Goal: Task Accomplishment & Management: Manage account settings

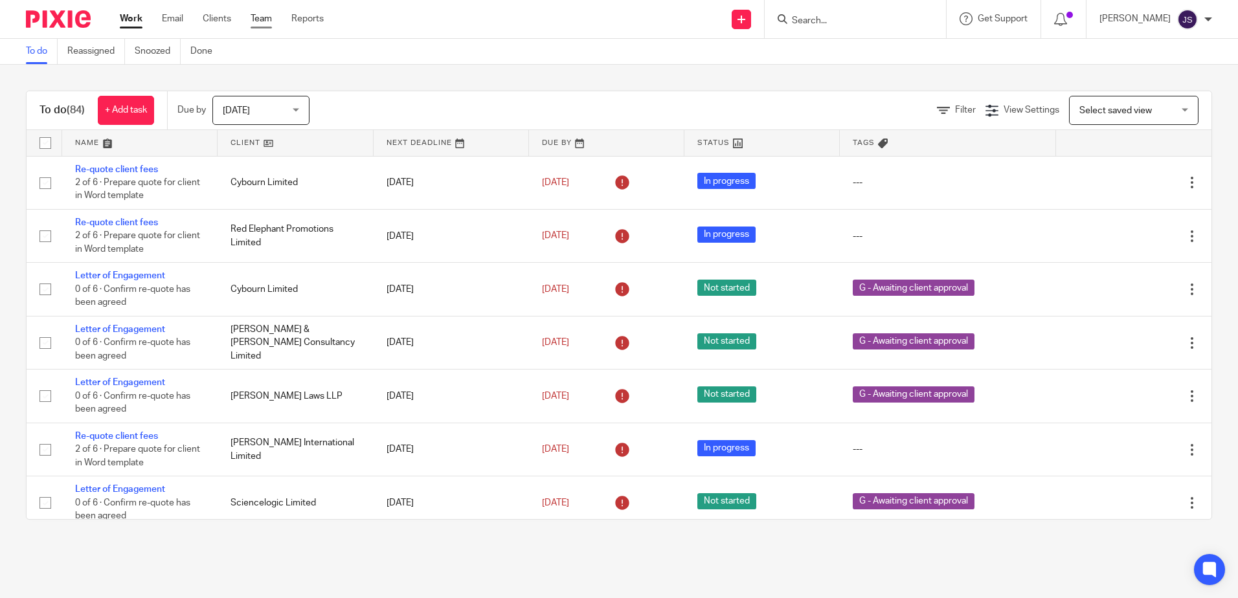
click at [262, 30] on div "Work Email Clients Team Reports Work Email Clients Team Reports Settings" at bounding box center [225, 19] width 236 height 38
click at [261, 25] on link "Team" at bounding box center [261, 18] width 21 height 13
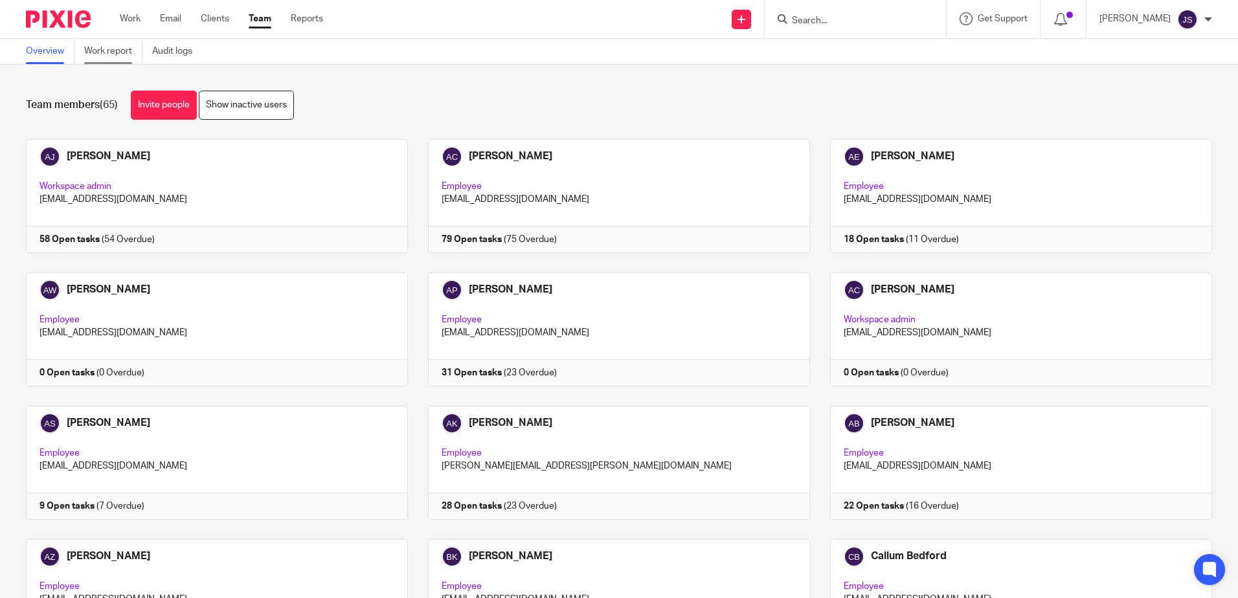
click at [126, 56] on link "Work report" at bounding box center [113, 51] width 58 height 25
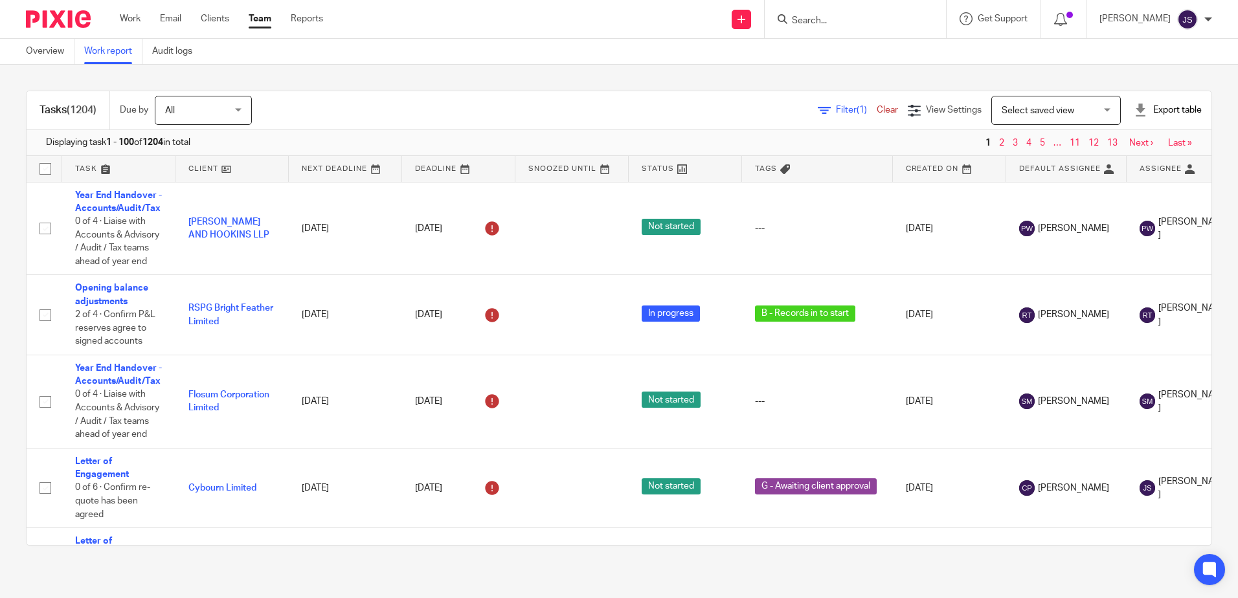
click at [820, 104] on div "Filter (1) Clear" at bounding box center [863, 111] width 90 height 14
click at [836, 110] on span "Filter (1)" at bounding box center [856, 110] width 41 height 9
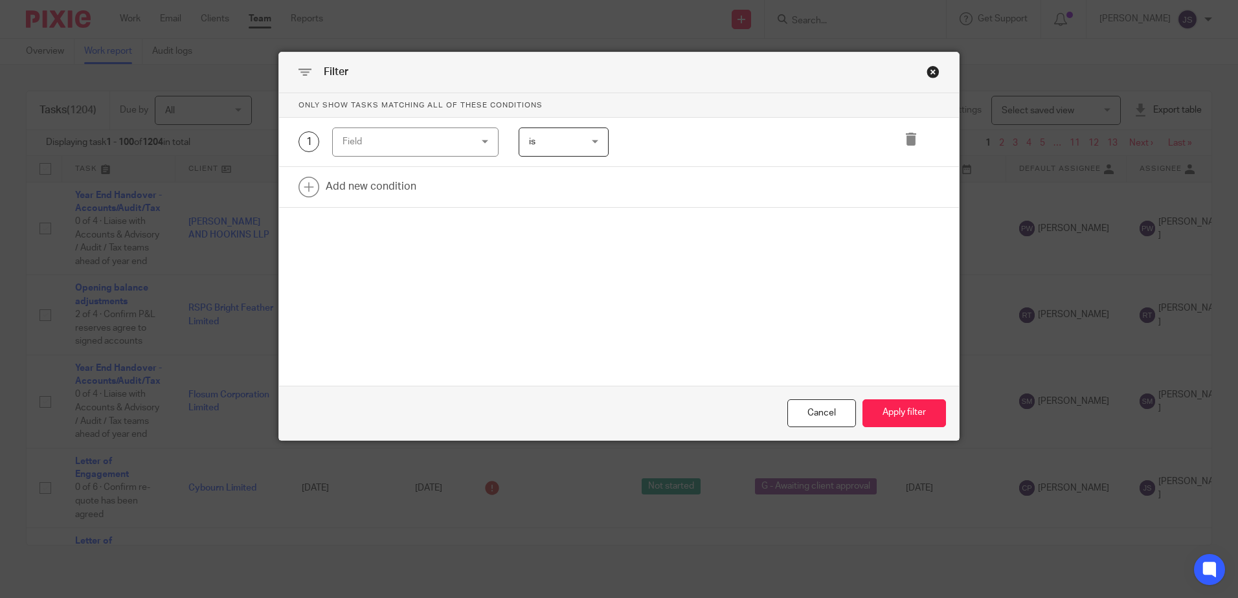
click at [409, 150] on div "Field" at bounding box center [404, 141] width 124 height 27
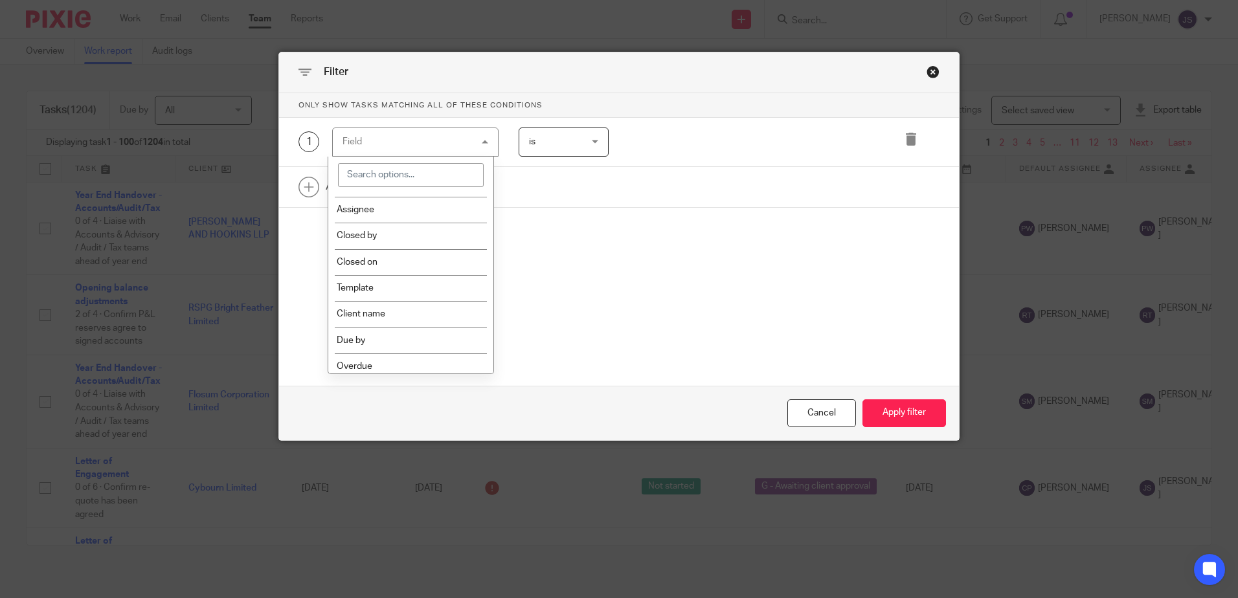
scroll to position [324, 0]
click at [926, 69] on div "Close this dialog window" at bounding box center [932, 71] width 13 height 13
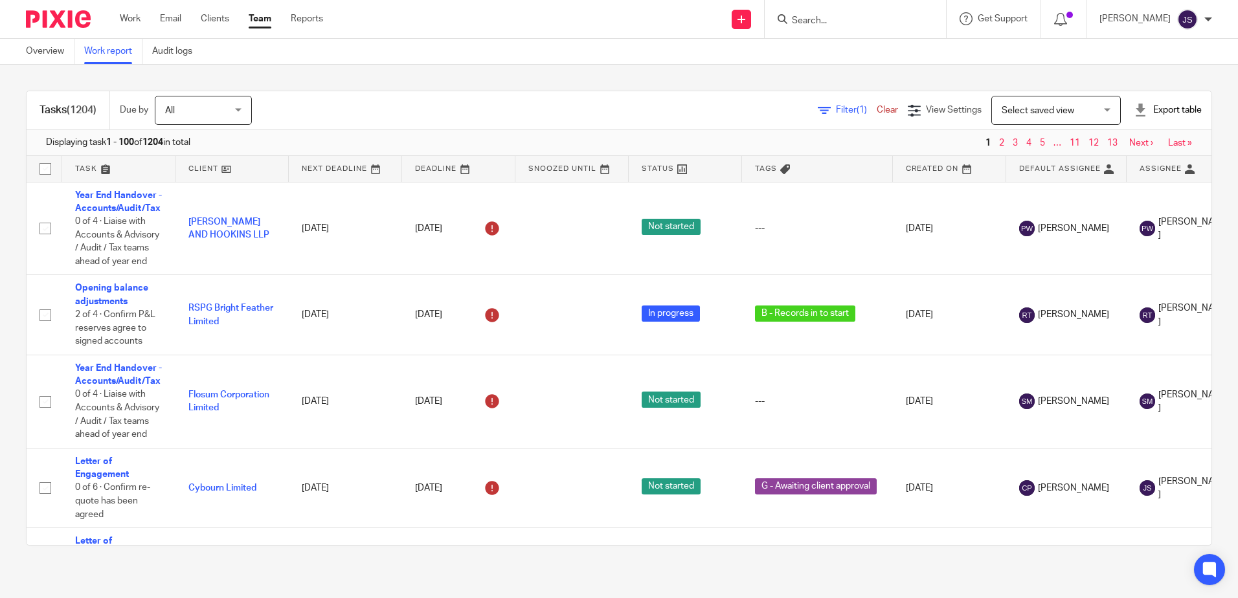
click at [851, 27] on form at bounding box center [859, 19] width 138 height 16
click at [845, 21] on input "Search" at bounding box center [848, 22] width 117 height 12
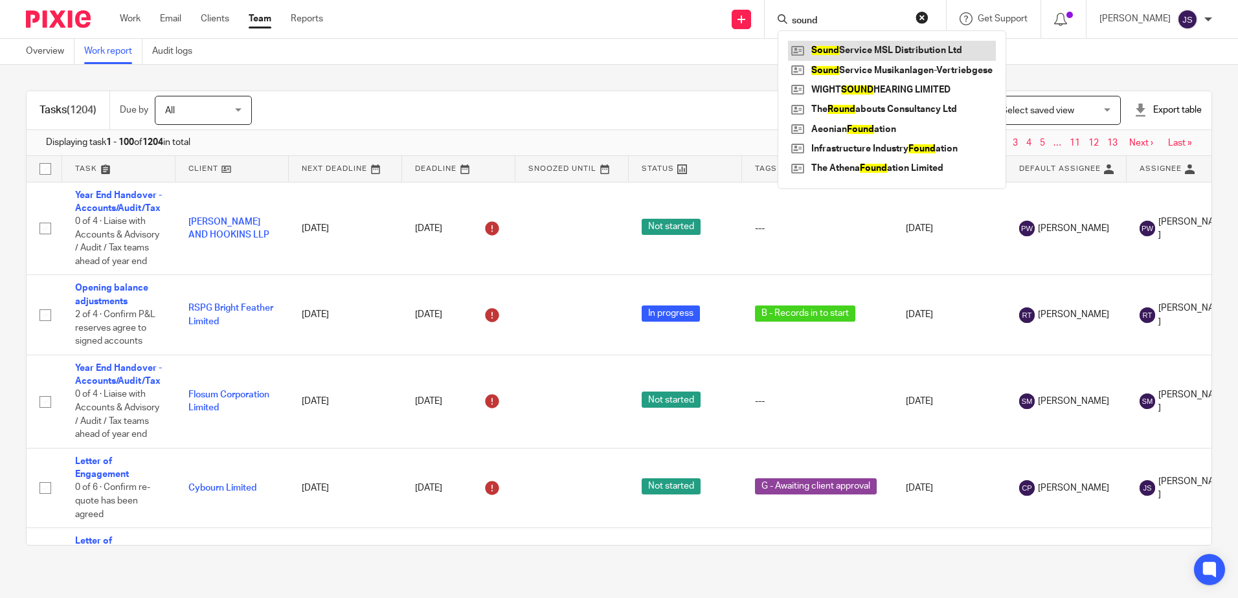
type input "sound"
click at [869, 52] on link at bounding box center [892, 50] width 208 height 19
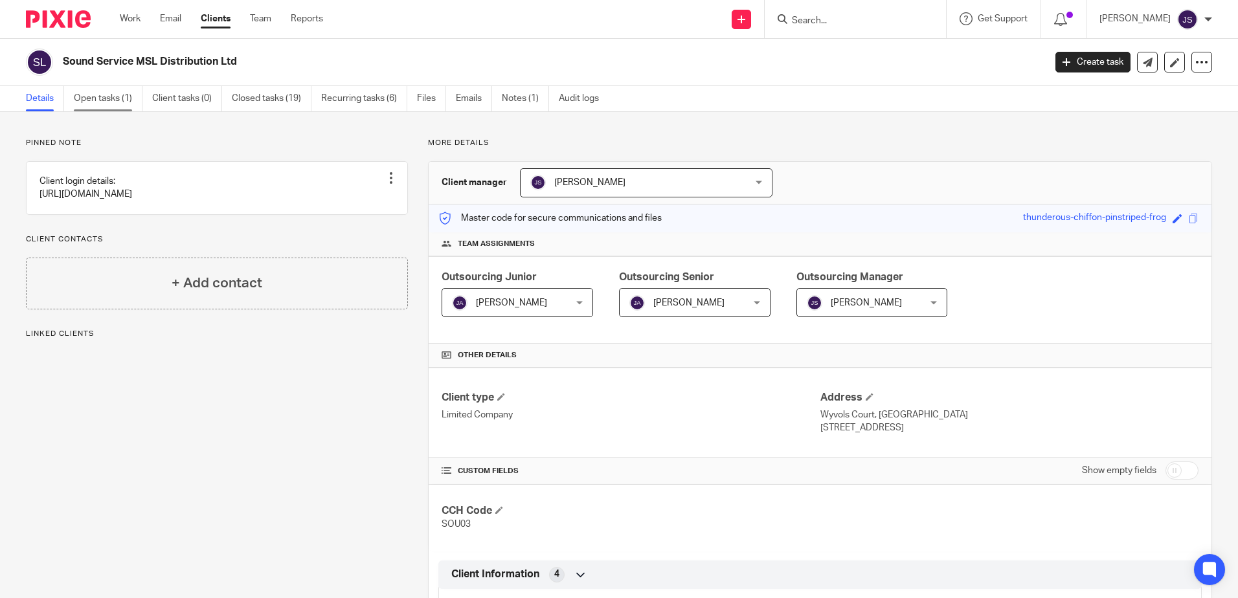
click at [109, 99] on link "Open tasks (1)" at bounding box center [108, 98] width 69 height 25
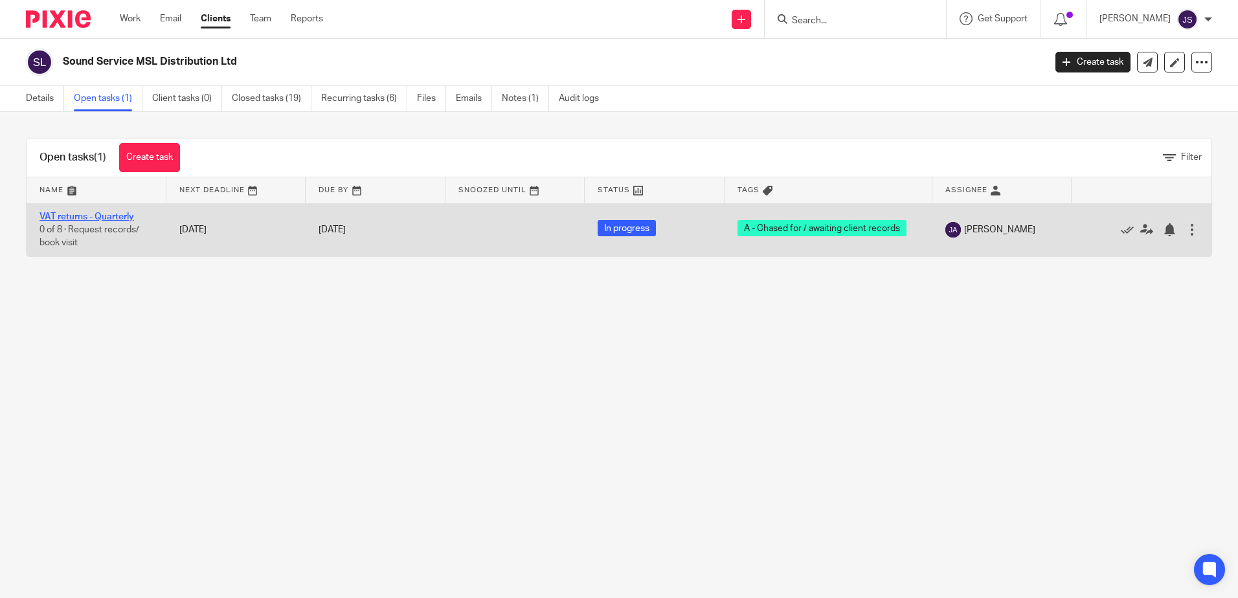
click at [117, 217] on link "VAT returns - Quarterly" at bounding box center [86, 216] width 95 height 9
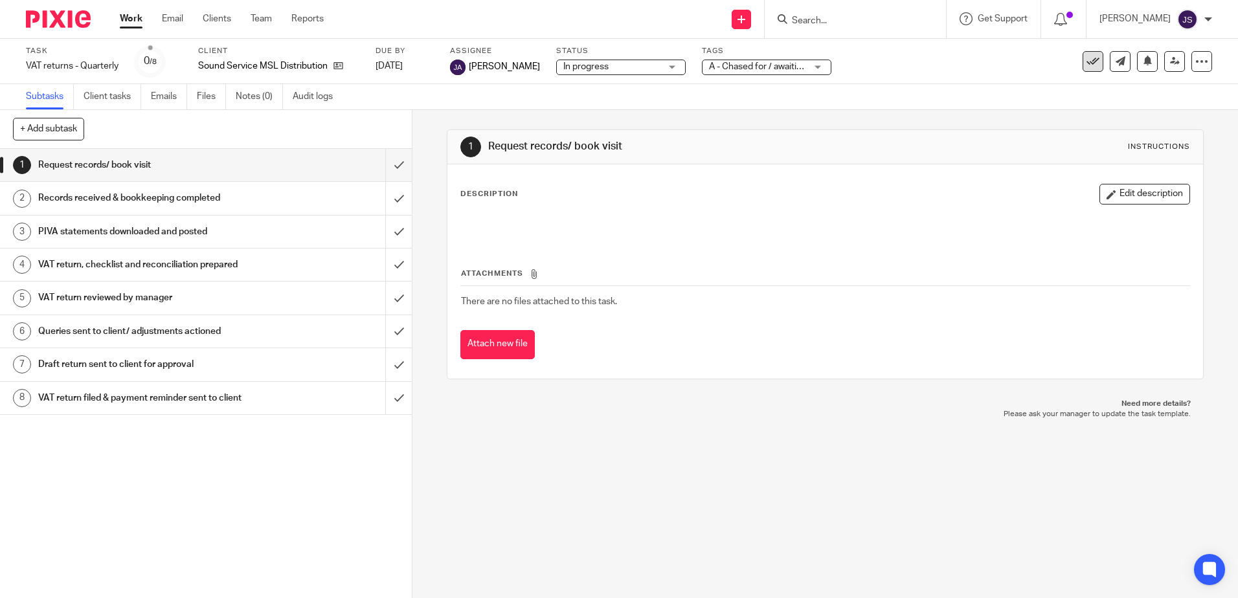
click at [1082, 69] on button at bounding box center [1092, 61] width 21 height 21
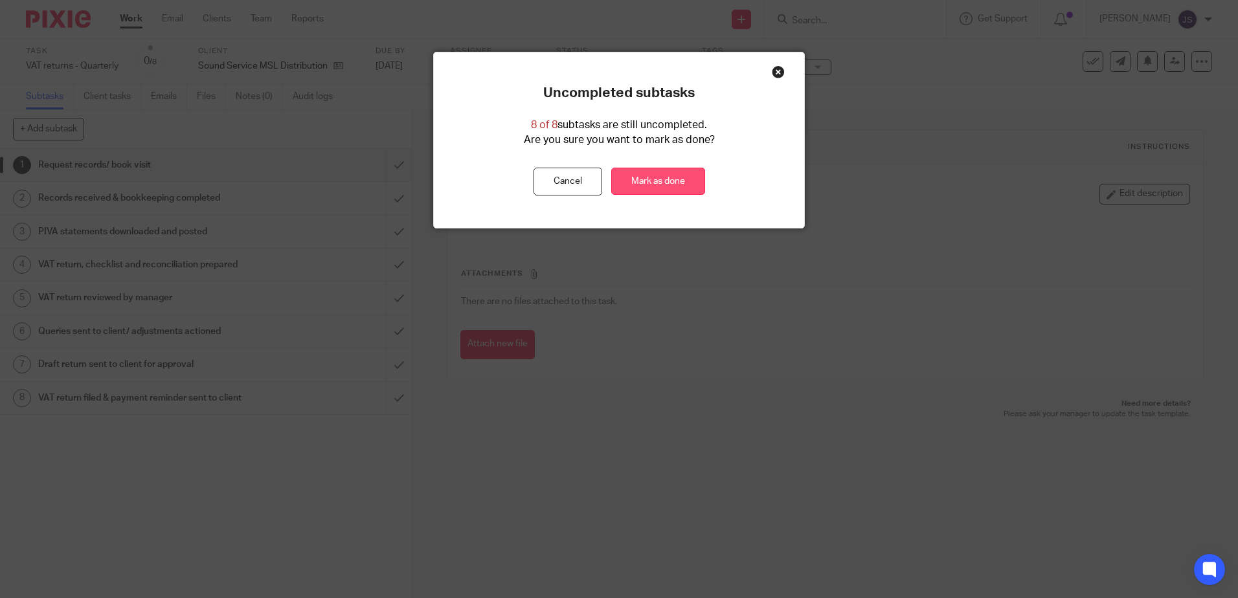
click at [675, 176] on link "Mark as done" at bounding box center [658, 182] width 94 height 28
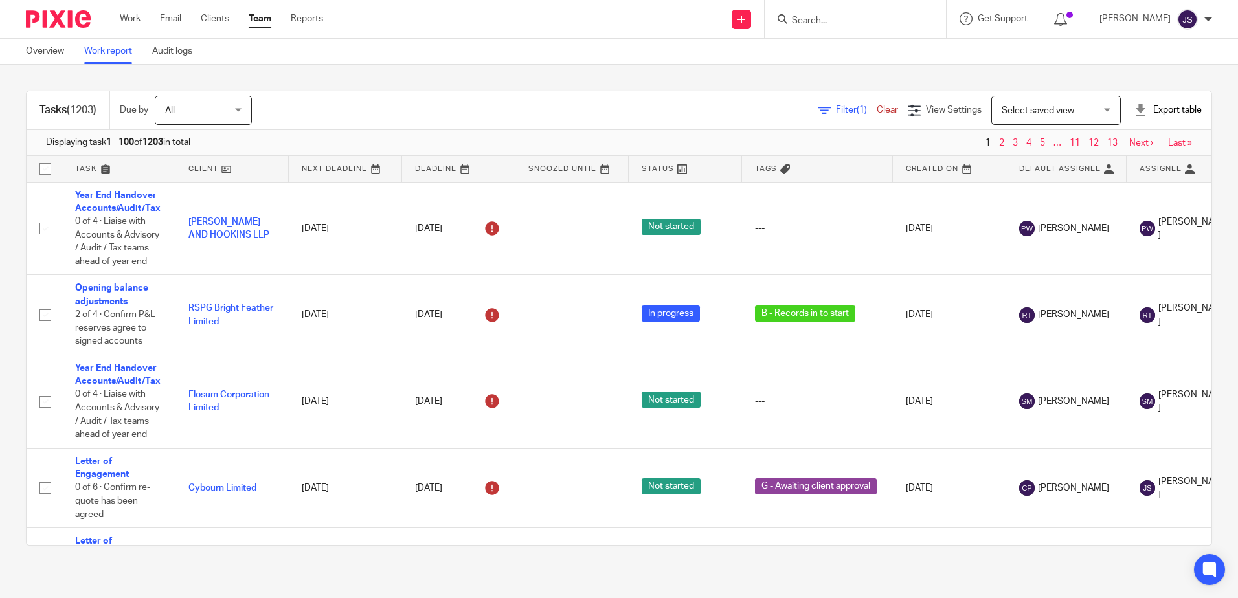
click at [836, 110] on span "Filter (1)" at bounding box center [856, 110] width 41 height 9
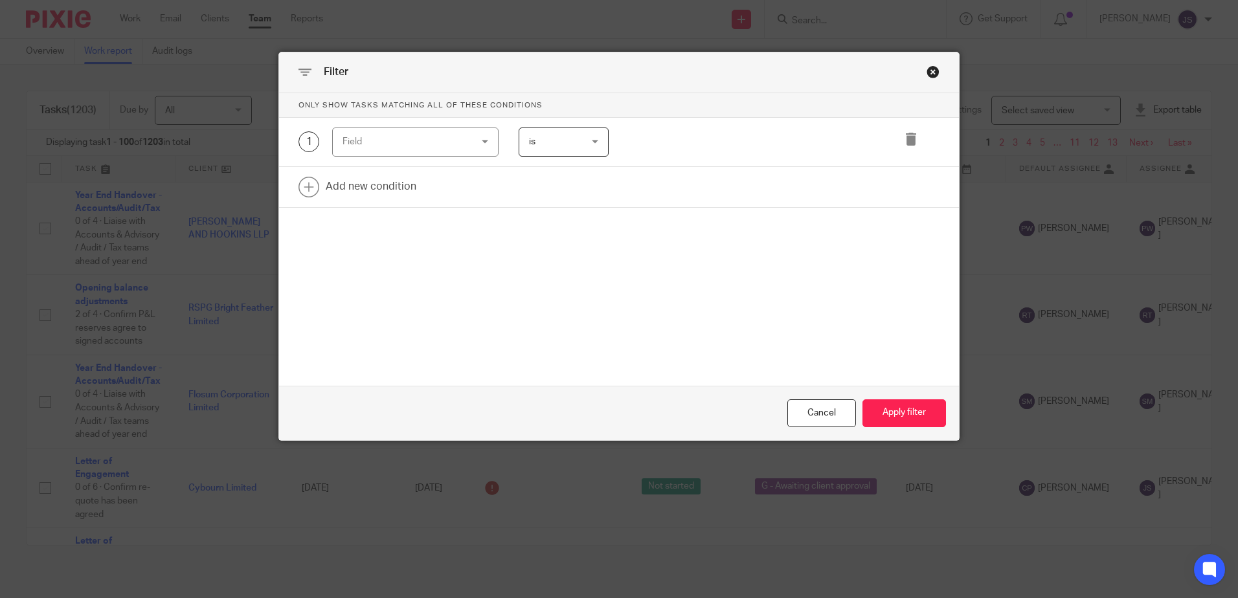
click at [405, 134] on div "Field" at bounding box center [404, 141] width 124 height 27
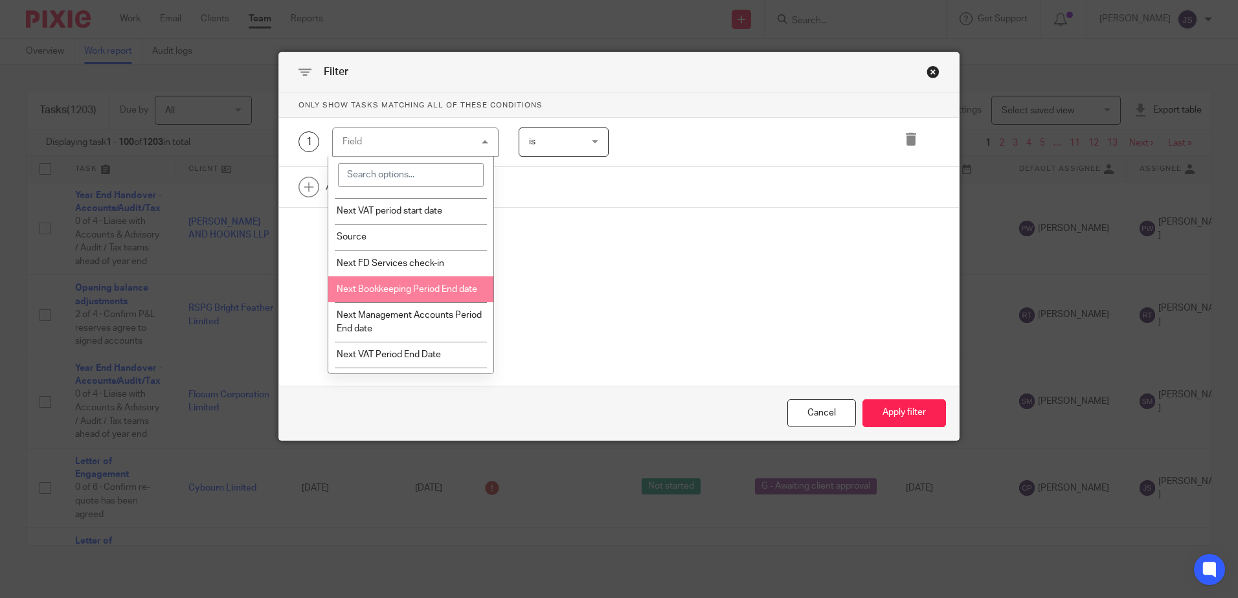
scroll to position [1619, 0]
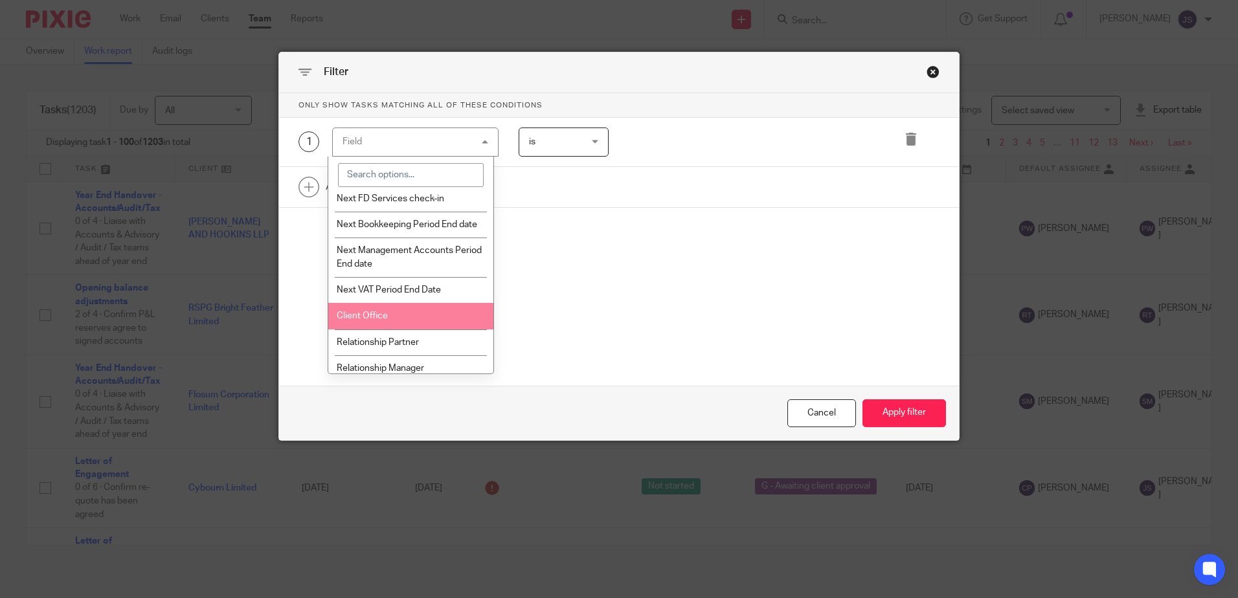
click at [410, 328] on li "Client Office" at bounding box center [410, 316] width 165 height 26
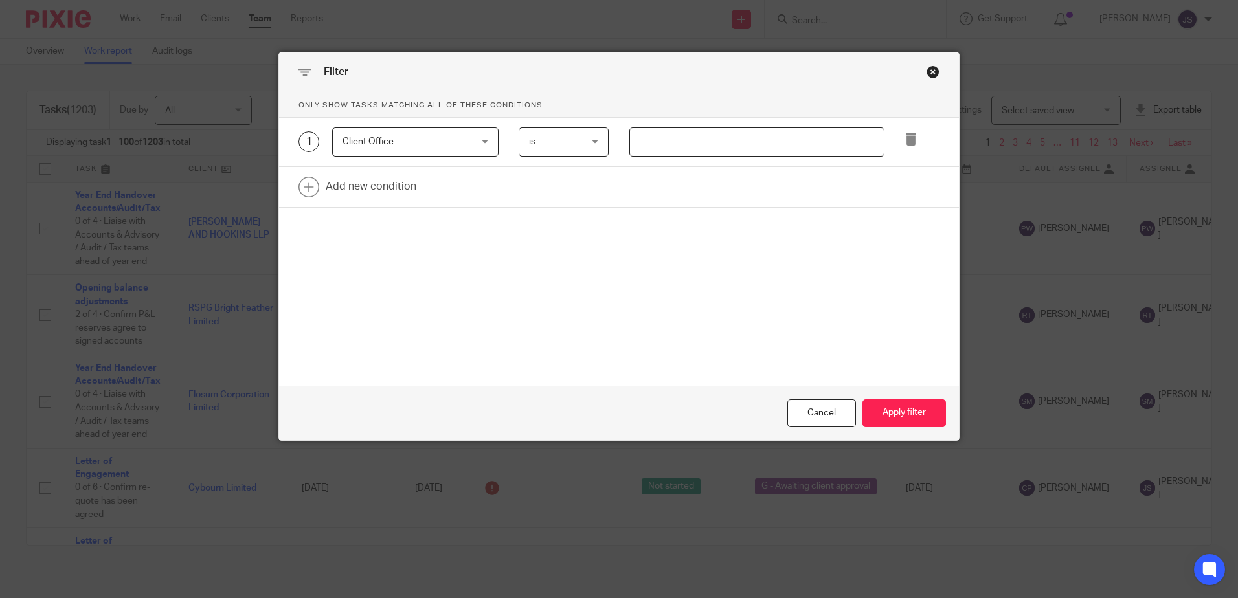
click at [629, 144] on input "text" at bounding box center [756, 142] width 255 height 29
type input "Stevenage"
click at [391, 186] on link at bounding box center [619, 187] width 680 height 40
click at [391, 186] on div "Field" at bounding box center [404, 190] width 124 height 27
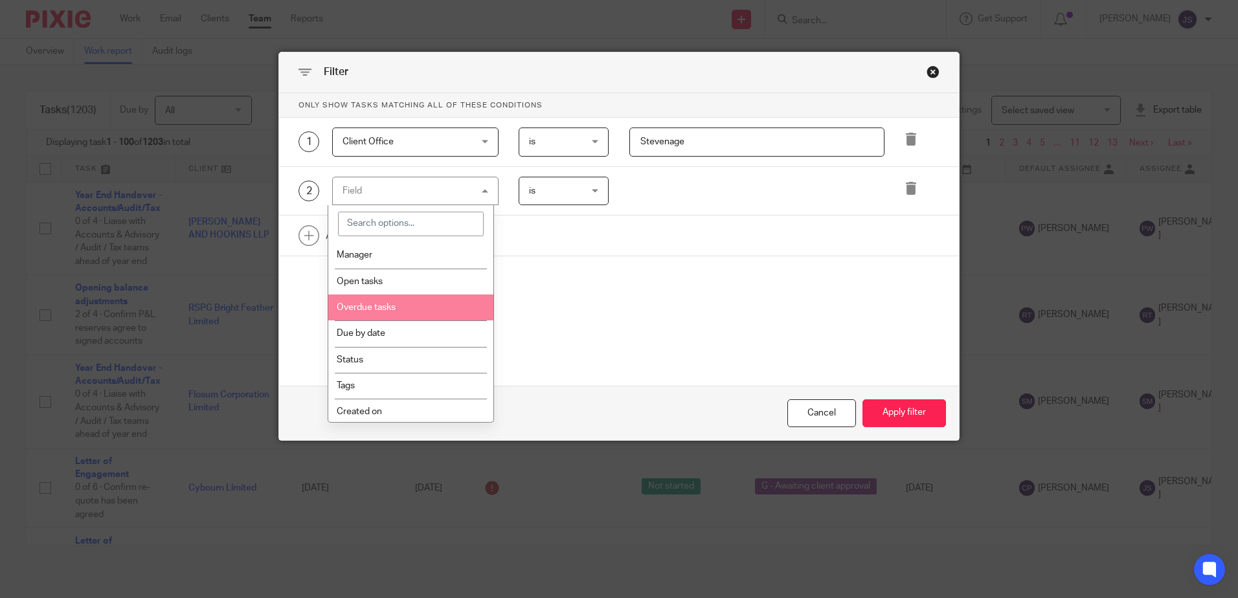
scroll to position [129, 0]
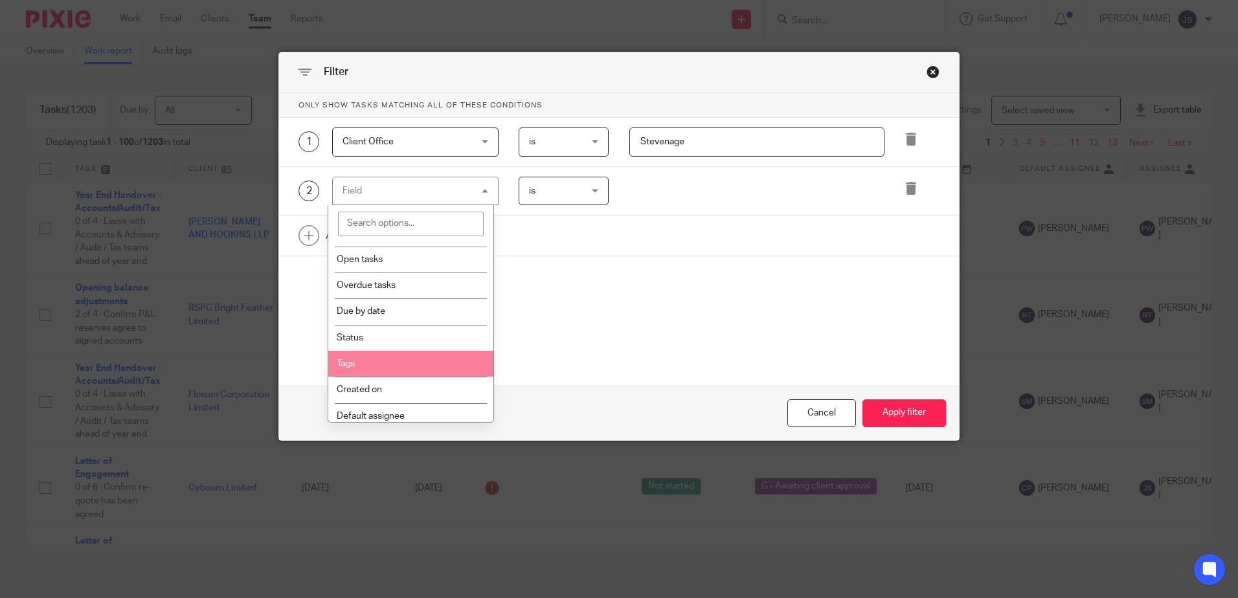
click at [388, 357] on li "Tags" at bounding box center [410, 364] width 165 height 26
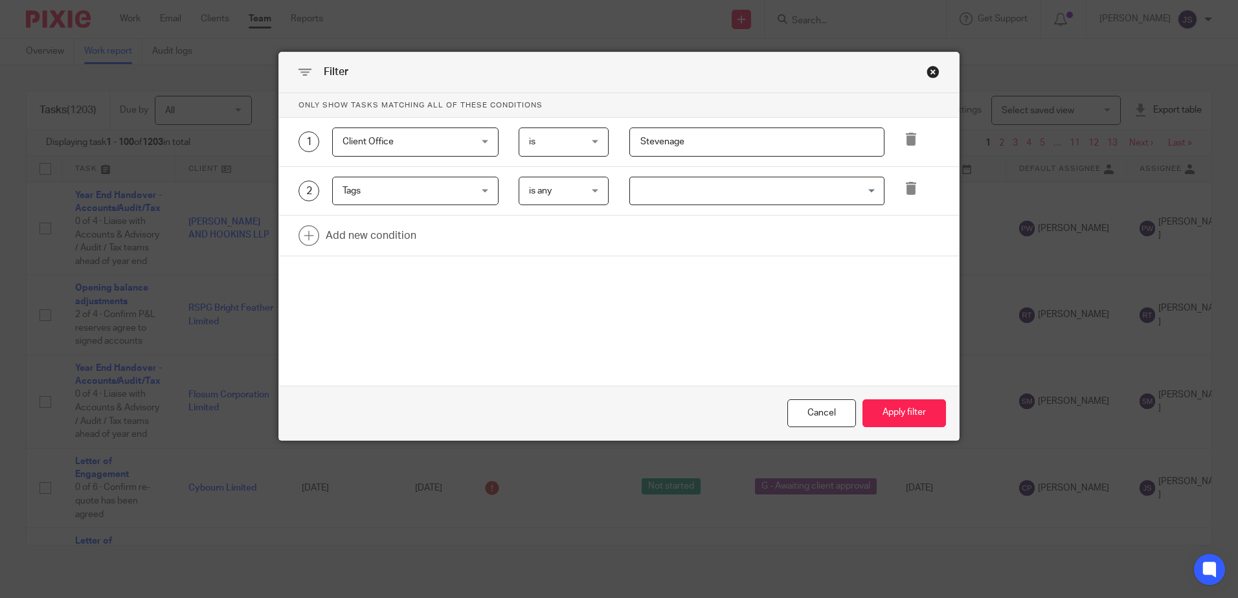
click at [632, 197] on input "Search for option" at bounding box center [753, 191] width 245 height 23
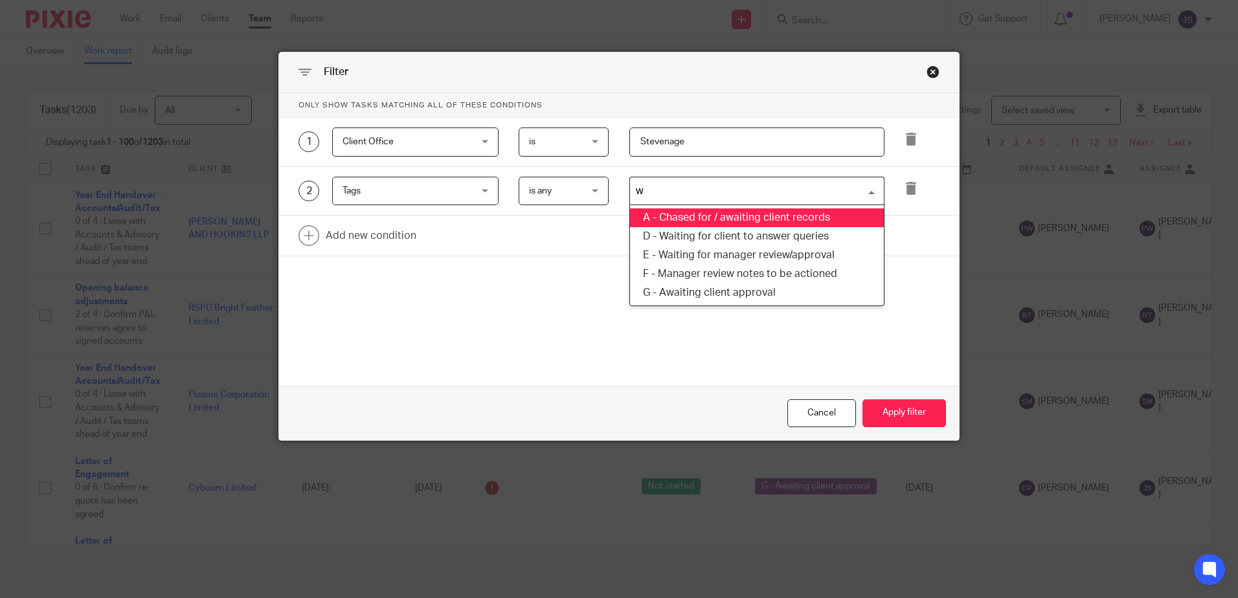
type input "wa"
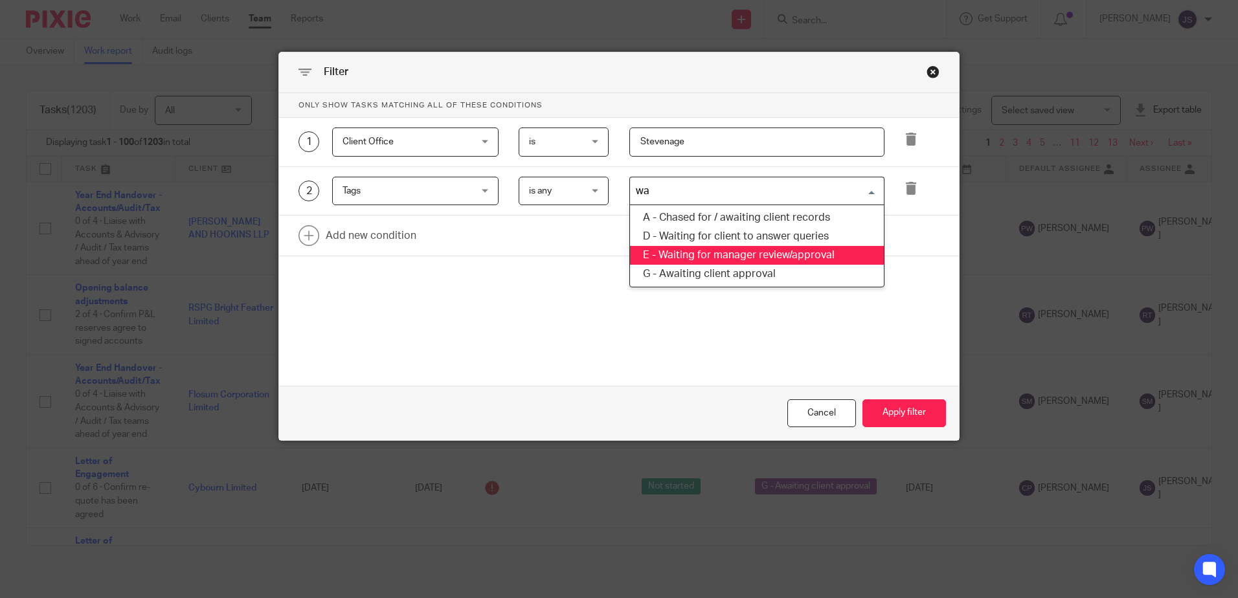
click at [726, 258] on li "E - Waiting for manager review/approval" at bounding box center [757, 255] width 254 height 19
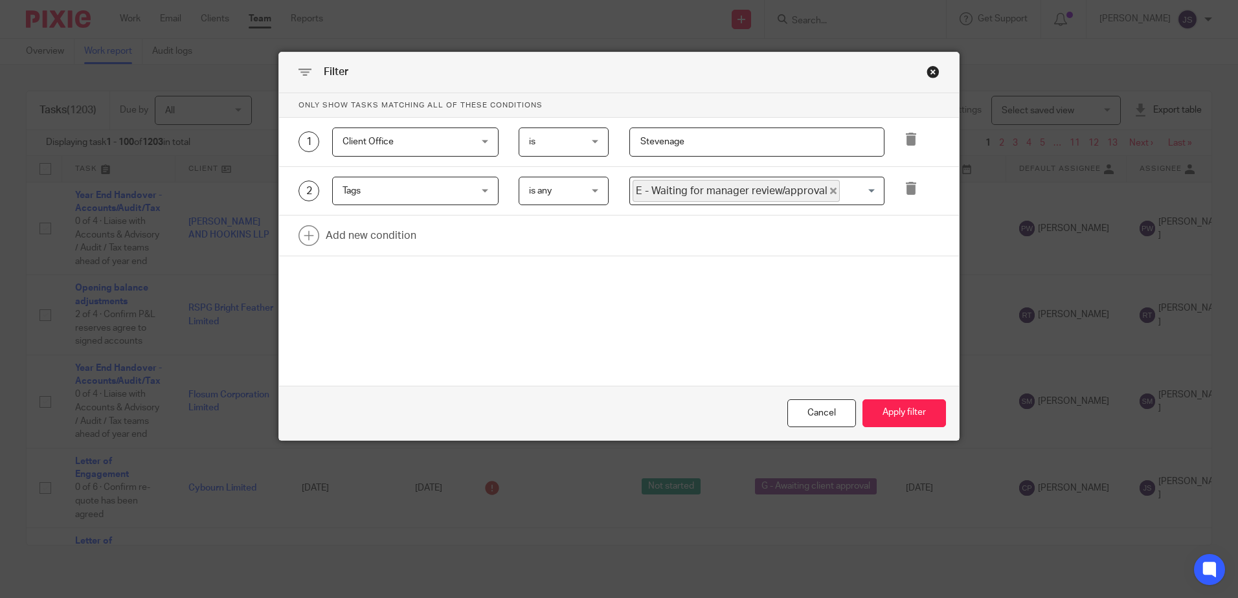
click at [840, 364] on form "Only show tasks matching all of these conditions 1 Client Office Client Office …" at bounding box center [619, 266] width 680 height 347
click at [879, 411] on button "Apply filter" at bounding box center [904, 413] width 84 height 28
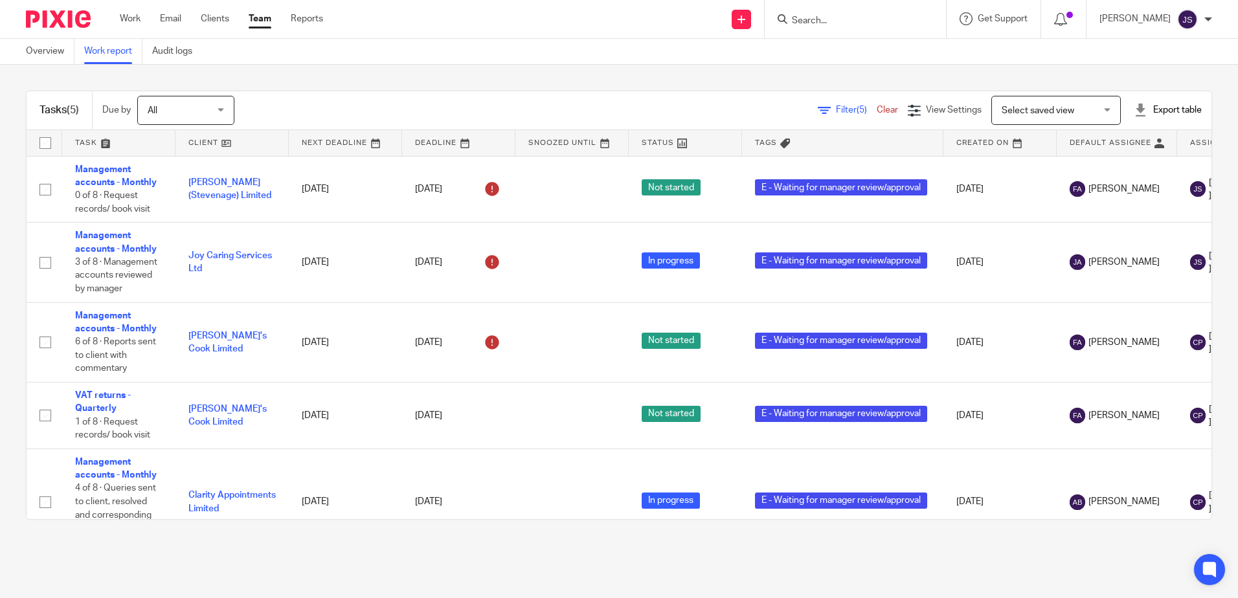
click at [348, 106] on div "Filter (5) Clear View Settings View Settings (5) Filters Clear Save Manage save…" at bounding box center [734, 110] width 954 height 29
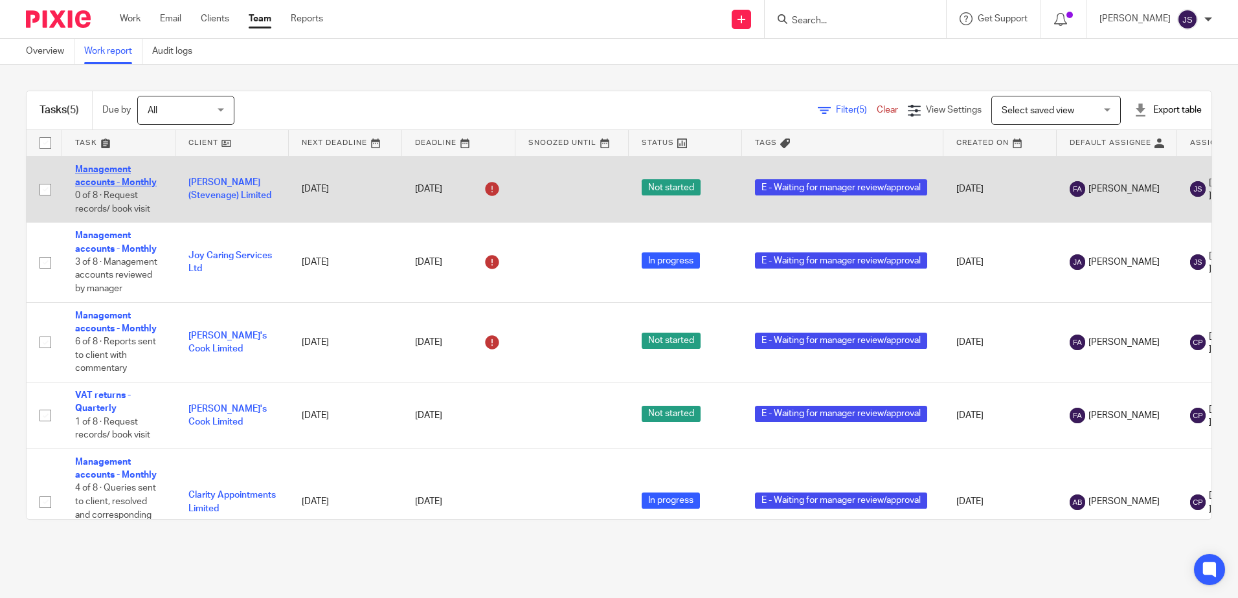
click at [138, 181] on link "Management accounts - Monthly" at bounding box center [116, 176] width 82 height 22
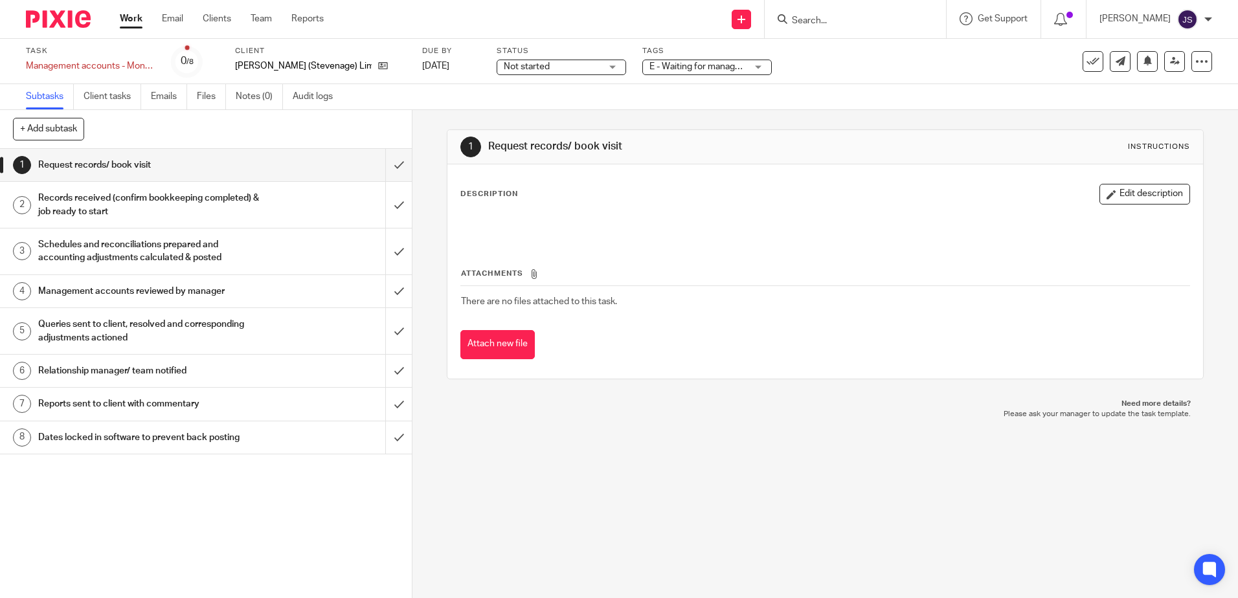
click at [178, 296] on h1 "Management accounts reviewed by manager" at bounding box center [149, 291] width 223 height 19
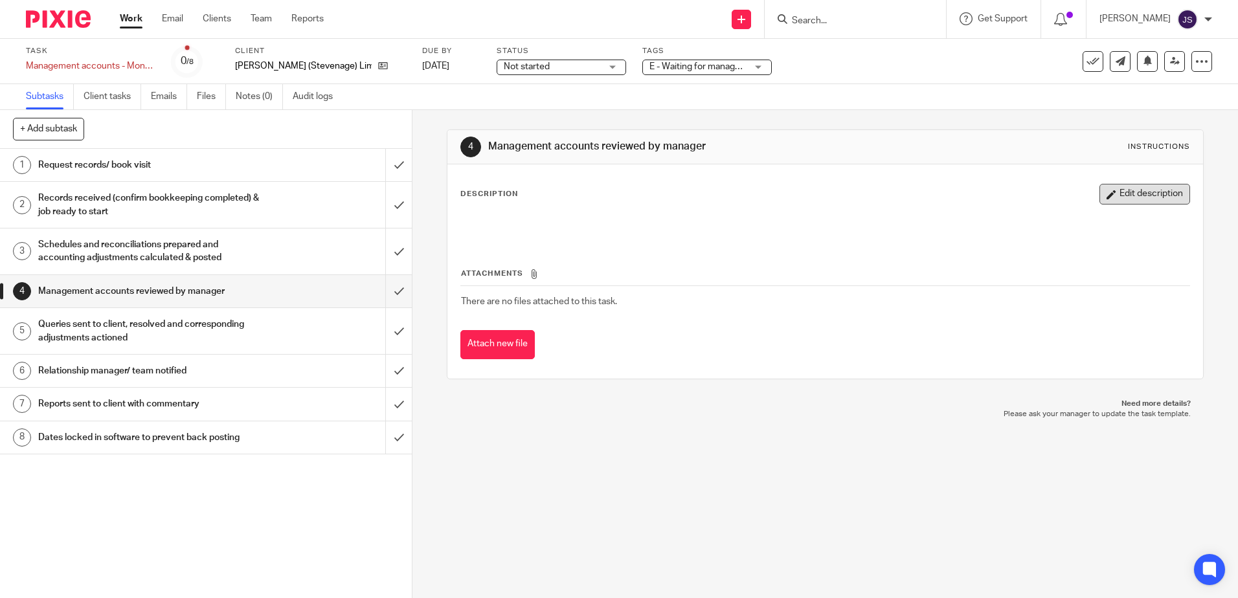
click at [1125, 203] on button "Edit description" at bounding box center [1144, 194] width 91 height 21
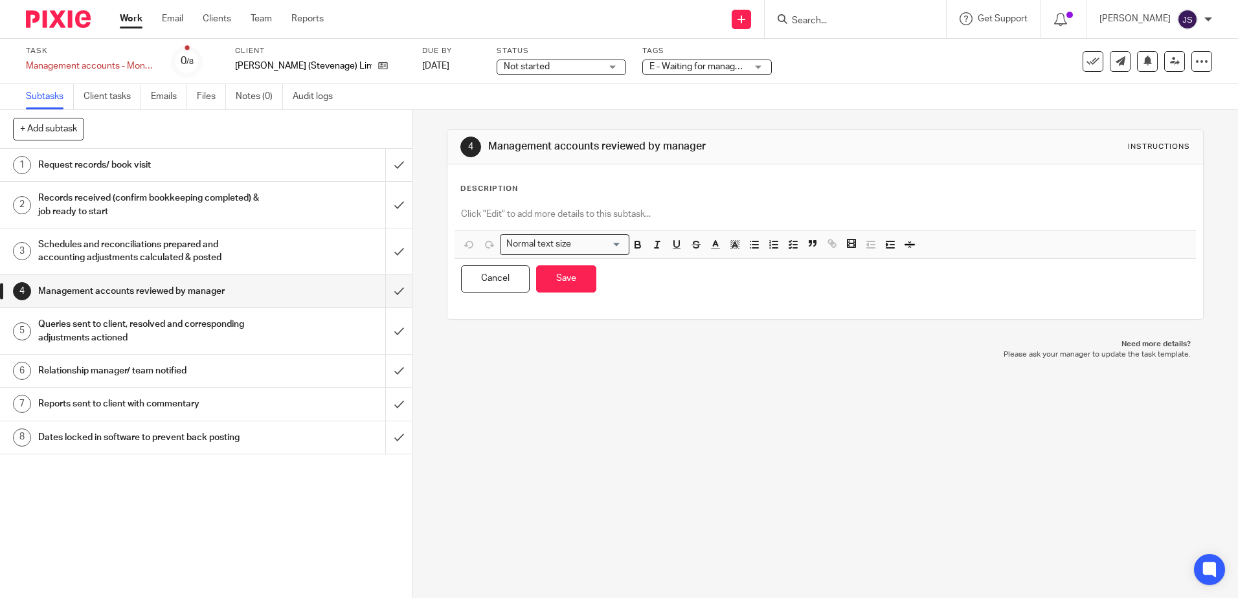
click at [634, 216] on p at bounding box center [825, 214] width 728 height 13
click at [568, 282] on button "Save" at bounding box center [566, 279] width 60 height 28
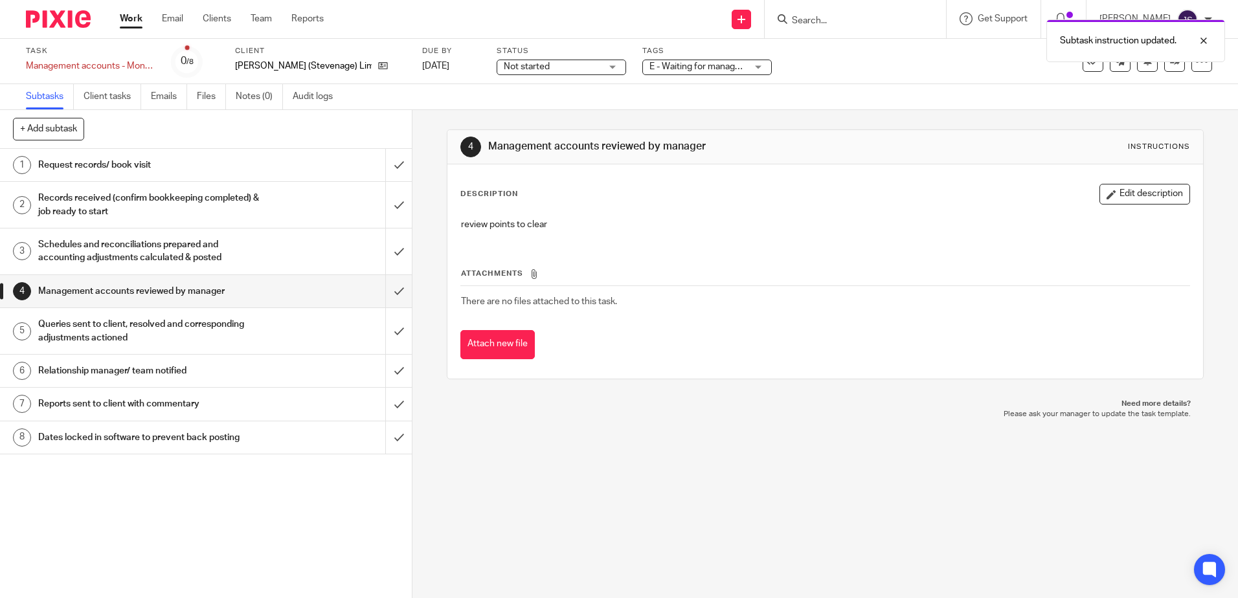
click at [739, 75] on div "Tags E - Waiting for manager review/approval A - Chased for / awaiting client r…" at bounding box center [706, 61] width 129 height 31
click at [739, 71] on span "E - Waiting for manager review/approval" at bounding box center [728, 66] width 159 height 9
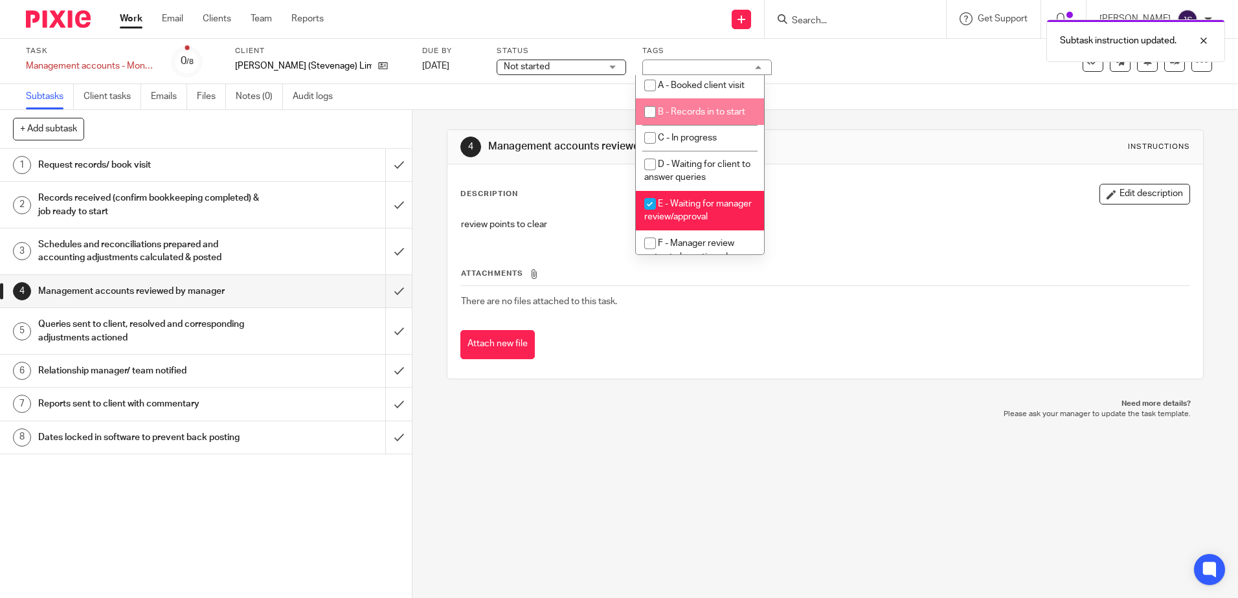
scroll to position [65, 0]
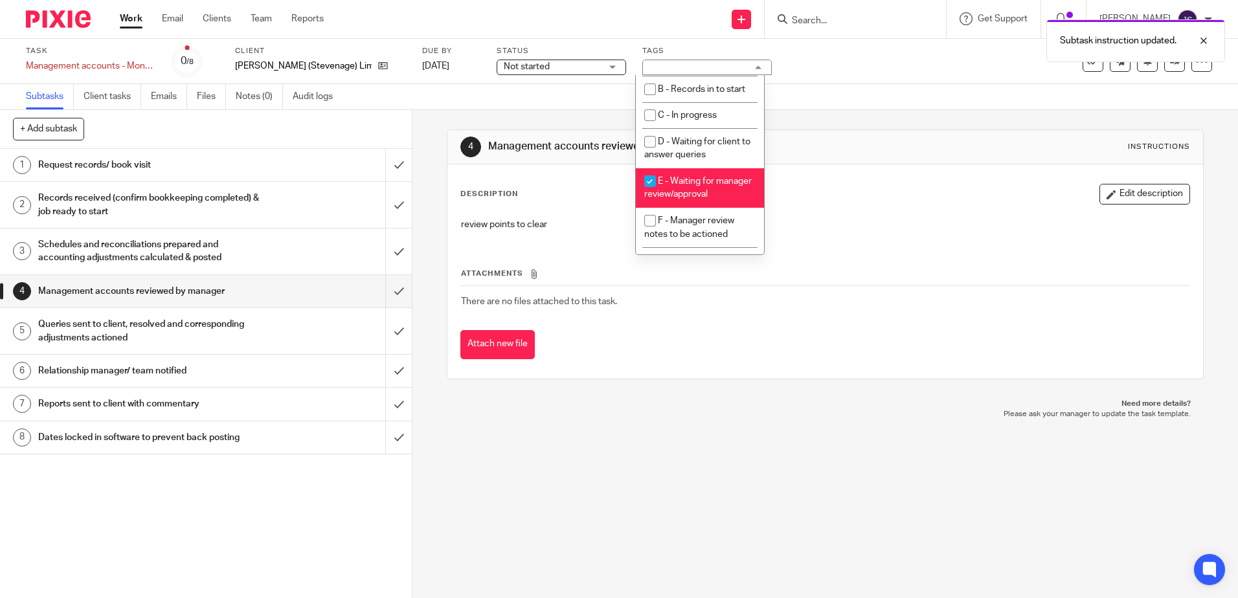
click at [717, 190] on li "E - Waiting for manager review/approval" at bounding box center [700, 187] width 128 height 39
checkbox input "false"
click at [717, 225] on li "F - Manager review notes to be actioned" at bounding box center [700, 227] width 128 height 39
checkbox input "true"
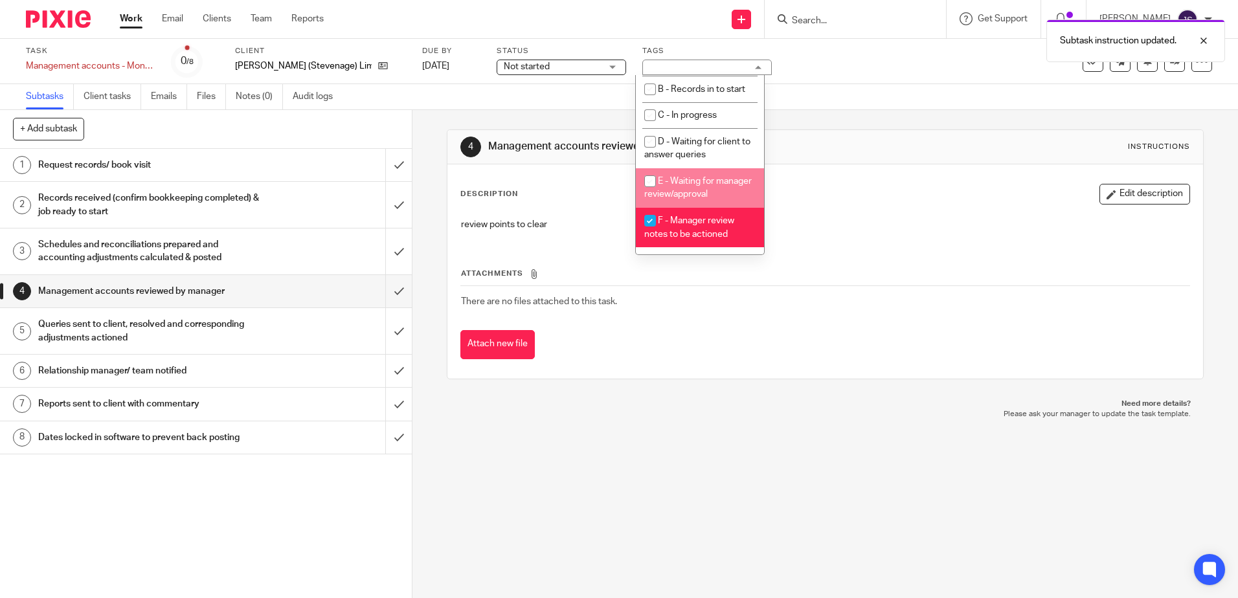
click at [891, 142] on div "4 Management accounts reviewed by manager Instructions" at bounding box center [824, 147] width 729 height 21
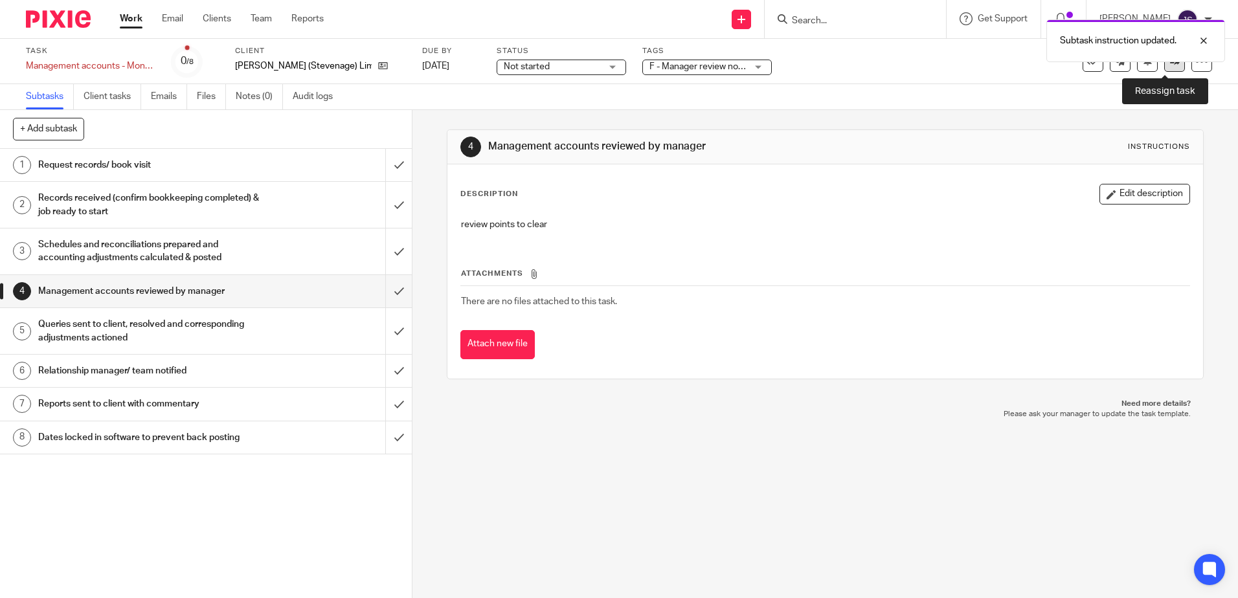
click at [1165, 66] on link at bounding box center [1174, 61] width 21 height 21
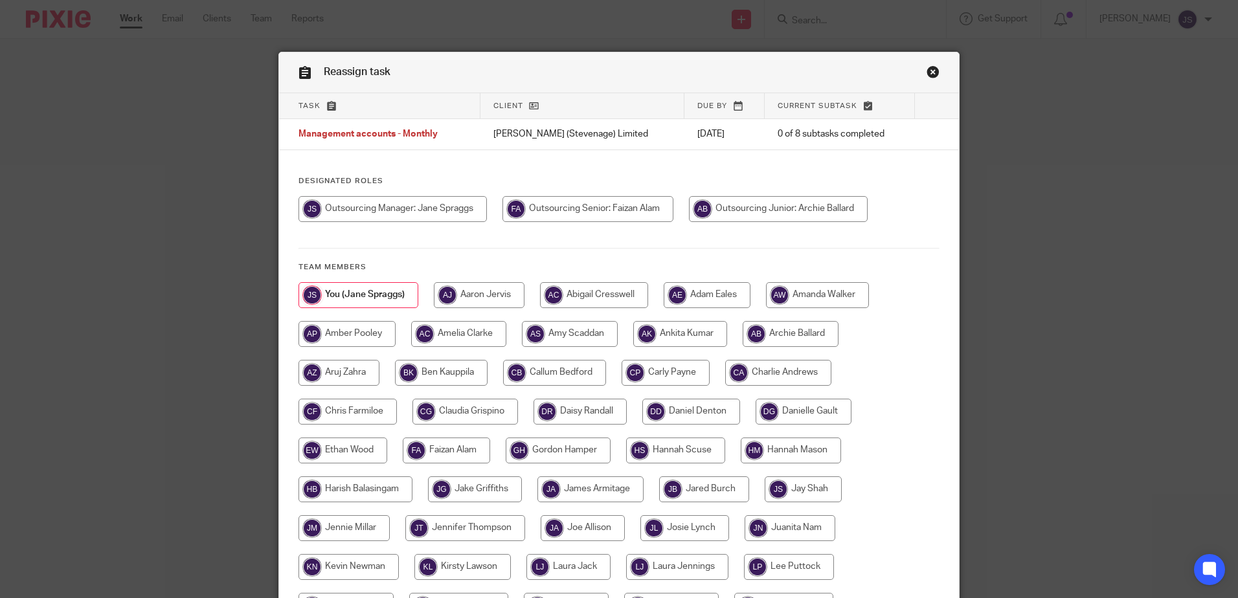
click at [627, 201] on input "radio" at bounding box center [587, 209] width 171 height 26
radio input "true"
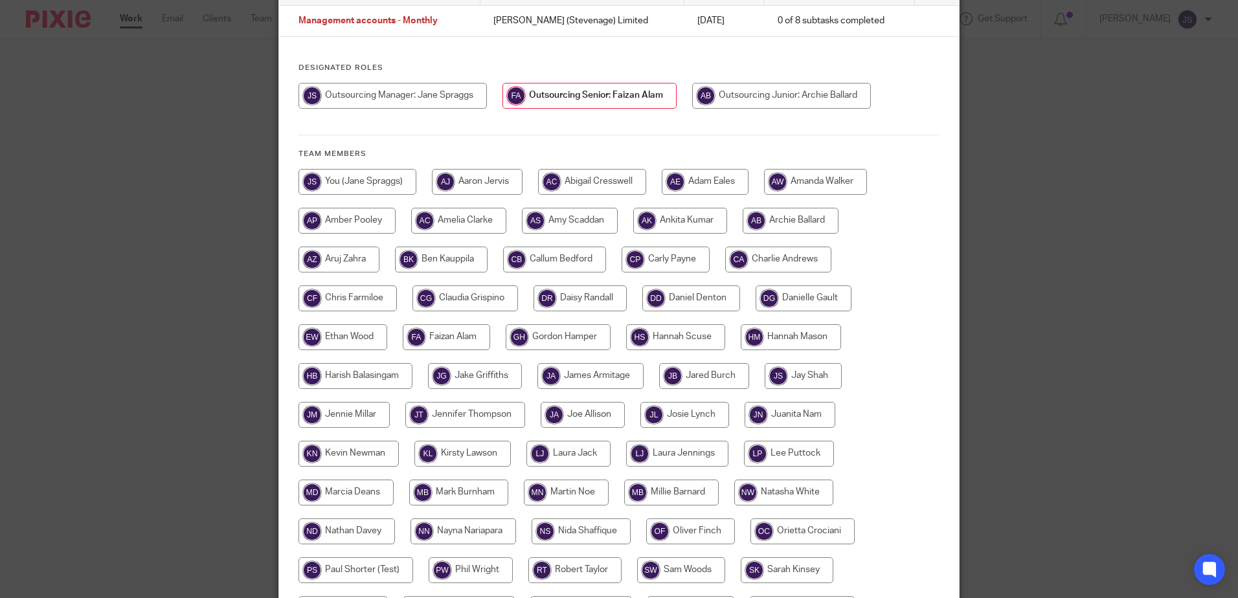
scroll to position [296, 0]
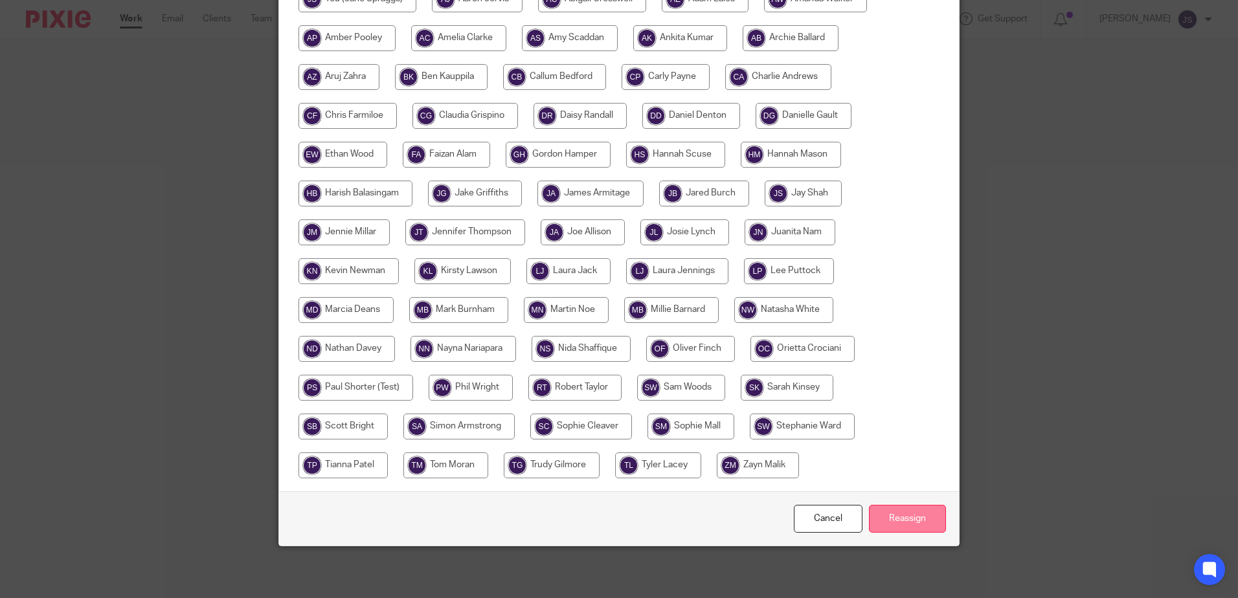
click at [920, 520] on input "Reassign" at bounding box center [907, 519] width 77 height 28
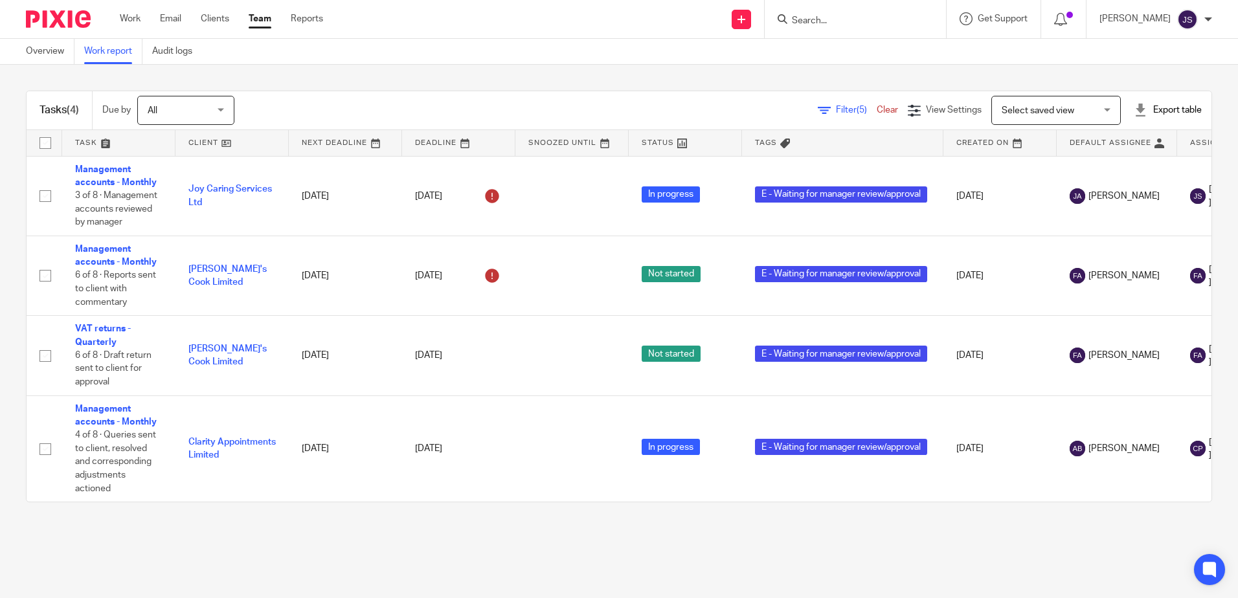
click at [706, 85] on div "Tasks (4) Due by All All [DATE] [DATE] This week Next week This month Next mont…" at bounding box center [619, 297] width 1238 height 464
click at [311, 541] on main "Overview Work report Audit logs Tasks (4) Due by All All [DATE] [DATE] This wee…" at bounding box center [619, 299] width 1238 height 598
click at [340, 85] on div "Tasks (4) Due by All All [DATE] [DATE] This week Next week This month Next mont…" at bounding box center [619, 297] width 1238 height 464
click at [264, 114] on div "Filter (5) Clear View Settings View Settings (5) Filters Clear Save Manage save…" at bounding box center [734, 110] width 954 height 29
